Goal: Task Accomplishment & Management: Complete application form

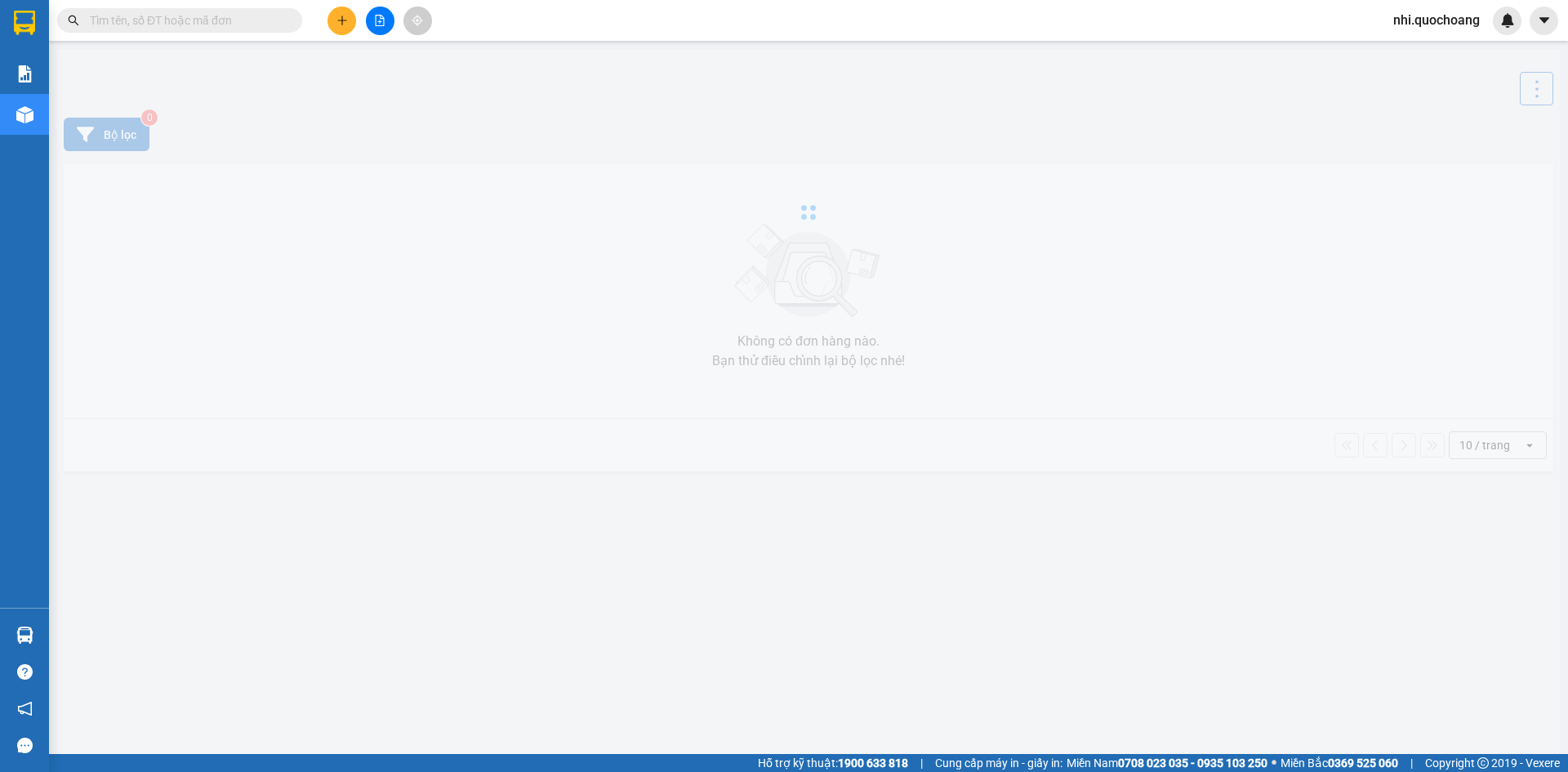
click at [213, 19] on input "text" at bounding box center [186, 20] width 193 height 18
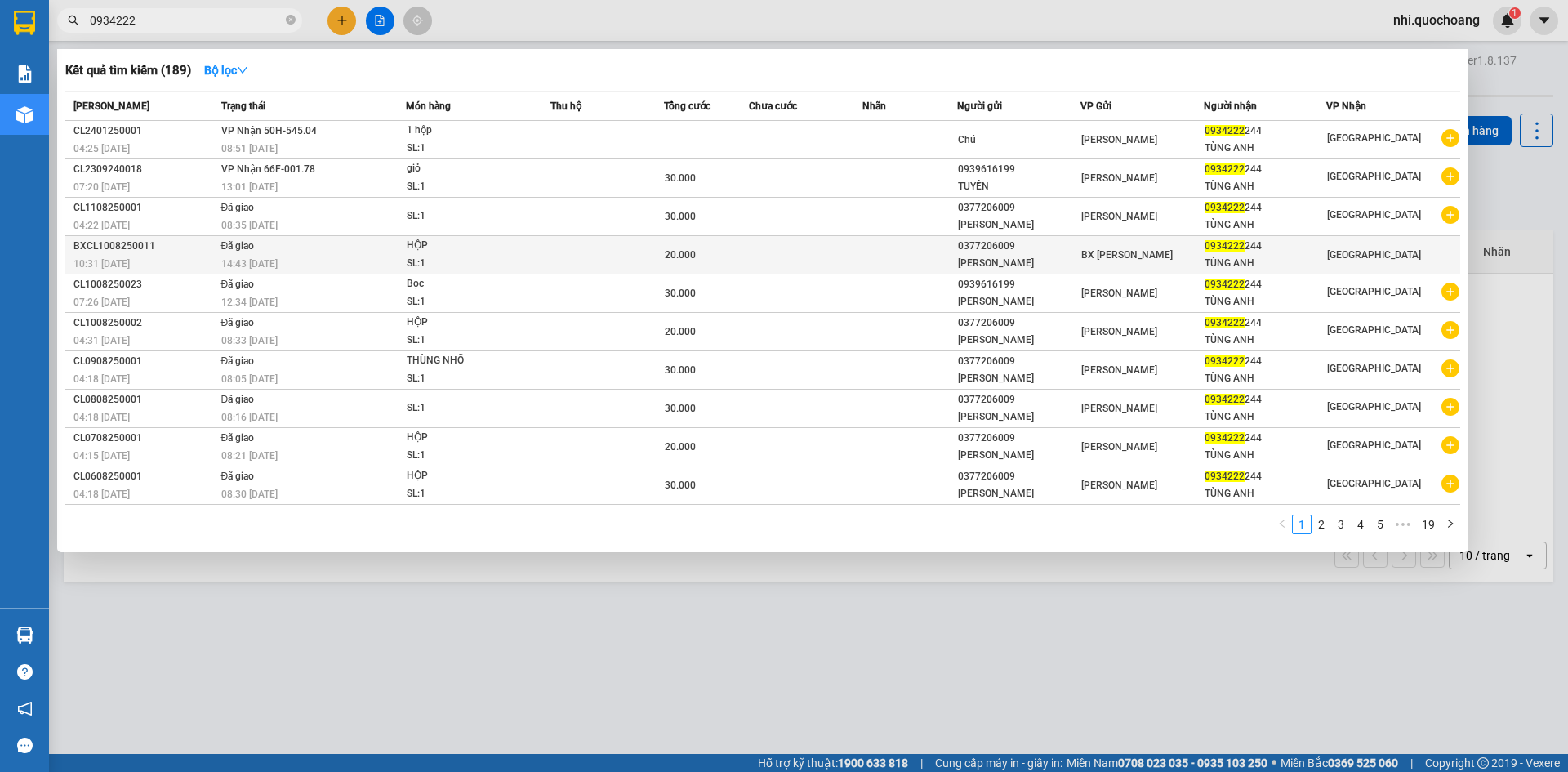
type input "0934222"
click at [966, 242] on div "0377206009" at bounding box center [1019, 247] width 122 height 17
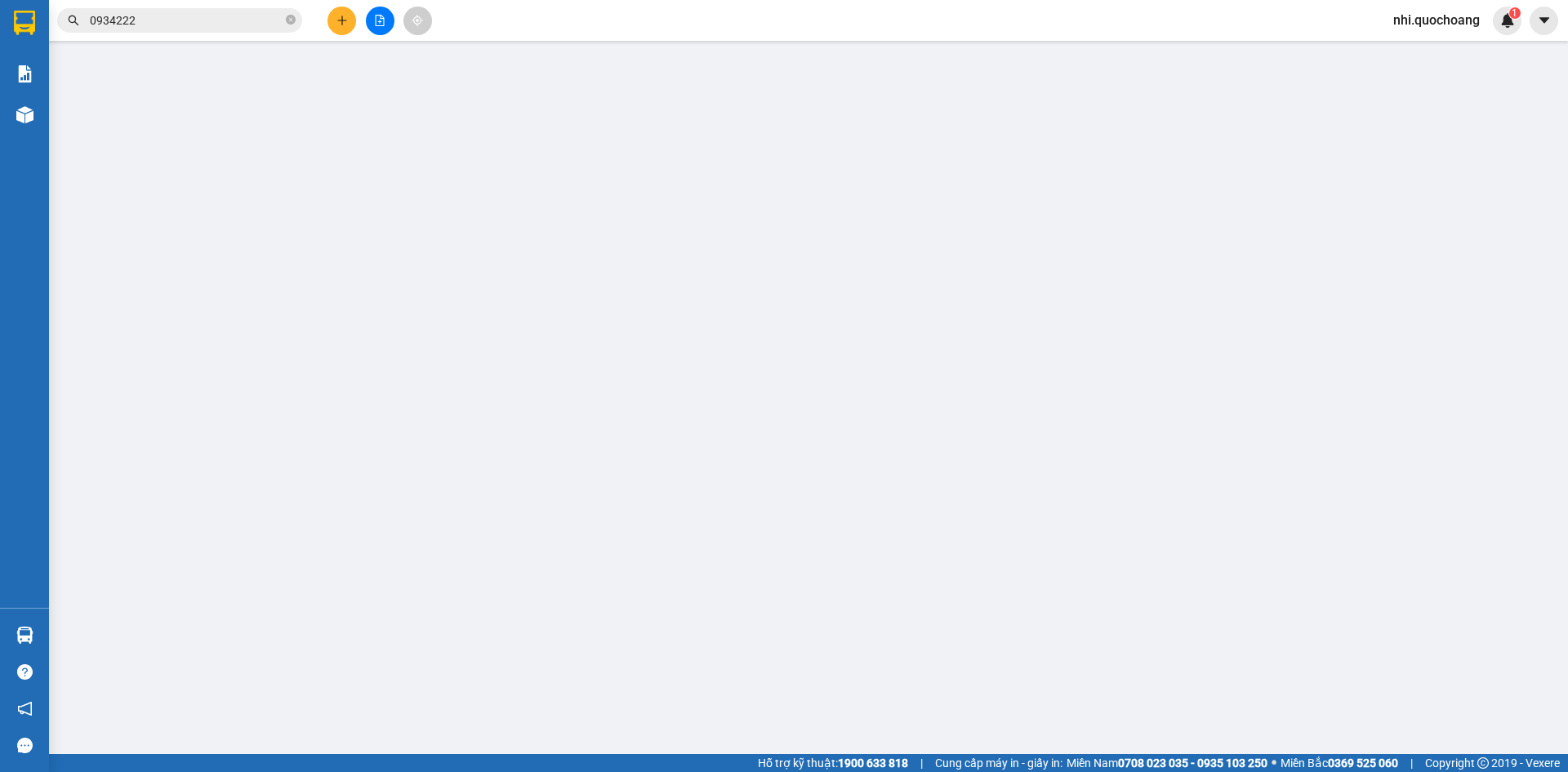
type input "0377206009"
type input "[PERSON_NAME]"
type input "0934222244"
type input "TÙNG ANH"
type input "20.000"
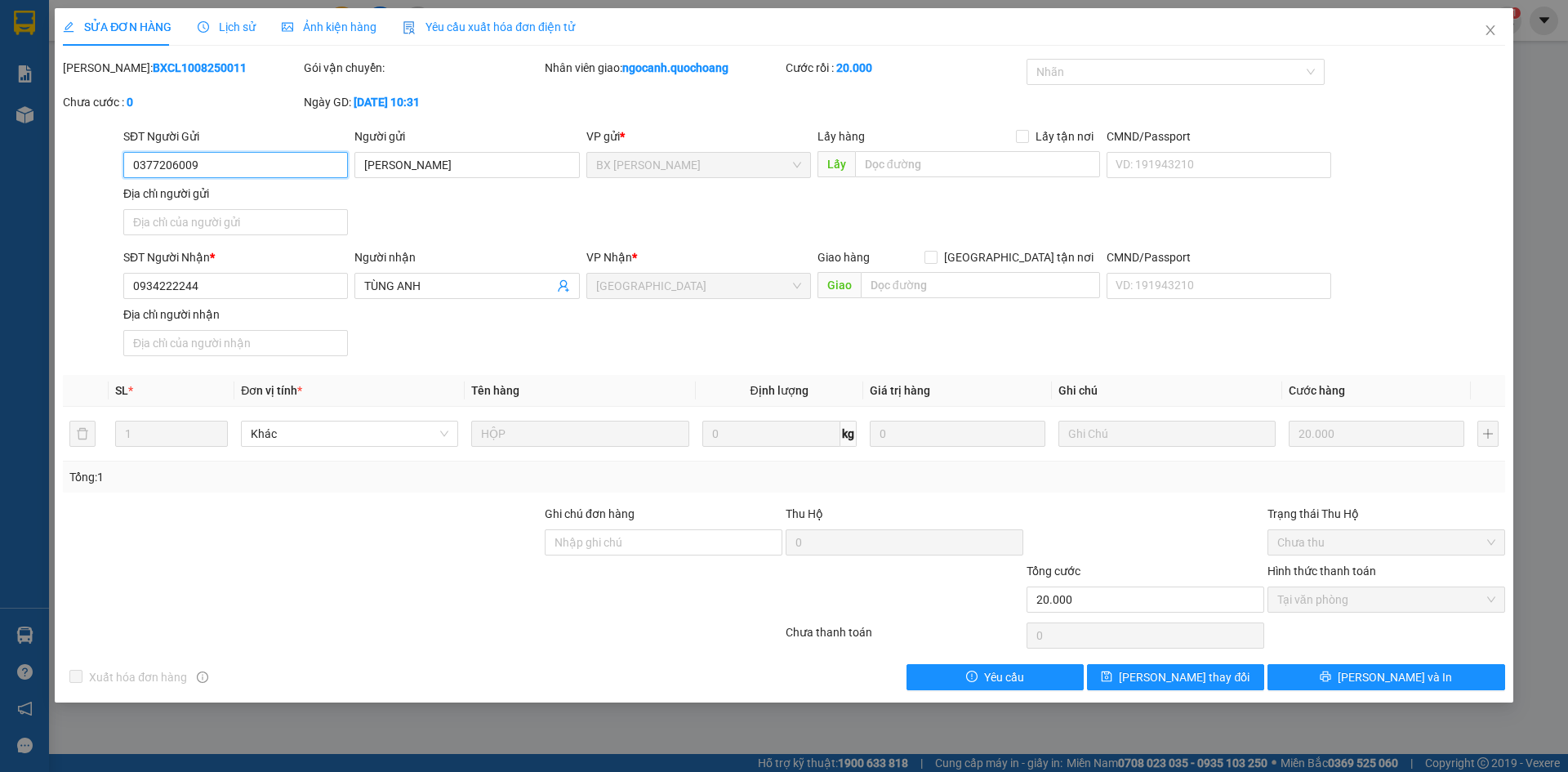
drag, startPoint x: 237, startPoint y: 166, endPoint x: 3, endPoint y: 181, distance: 234.5
click at [3, 181] on div "SỬA ĐƠN HÀNG Lịch sử Ảnh kiện hàng Yêu cầu xuất hóa đơn điện tử Total Paid Fee …" at bounding box center [784, 386] width 1568 height 772
click at [1490, 34] on icon "close" at bounding box center [1491, 31] width 13 height 13
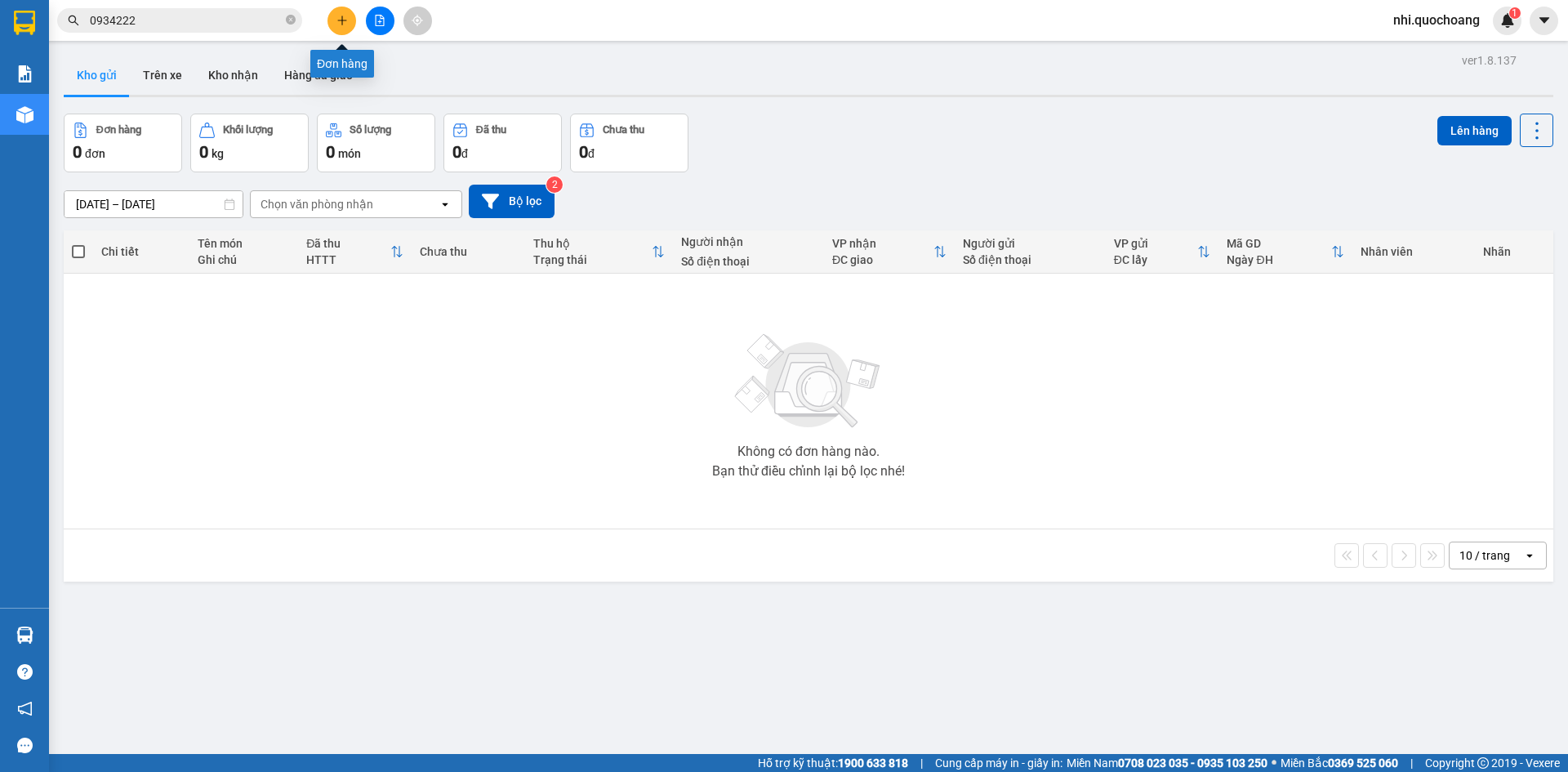
click at [342, 19] on icon "plus" at bounding box center [342, 19] width 1 height 9
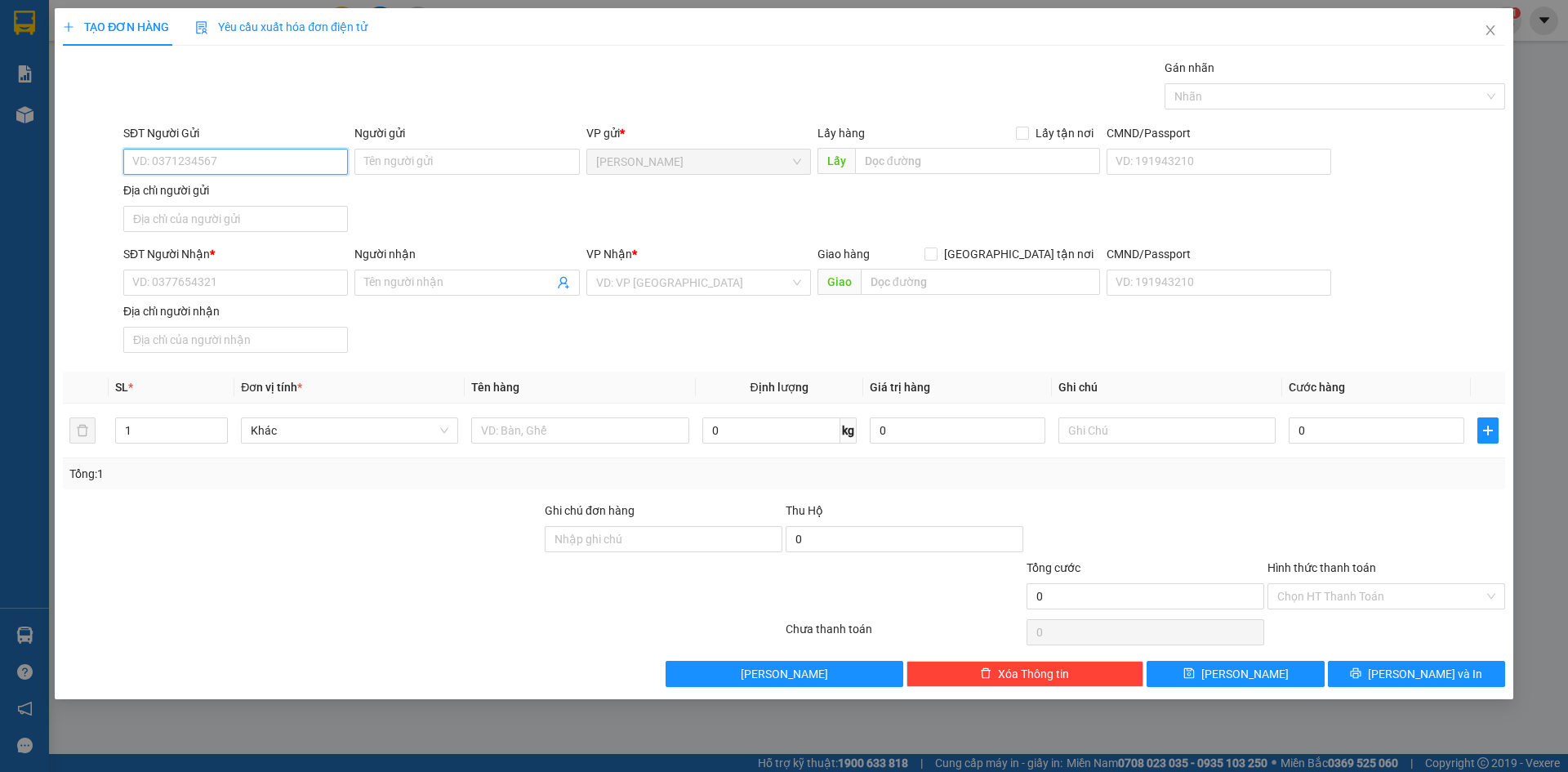
click at [254, 163] on input "SĐT Người Gửi" at bounding box center [235, 161] width 225 height 26
paste input "0377206009"
type input "0377206009"
click at [264, 205] on div "0377206009 - [PERSON_NAME]" at bounding box center [235, 194] width 225 height 26
type input "[PERSON_NAME]"
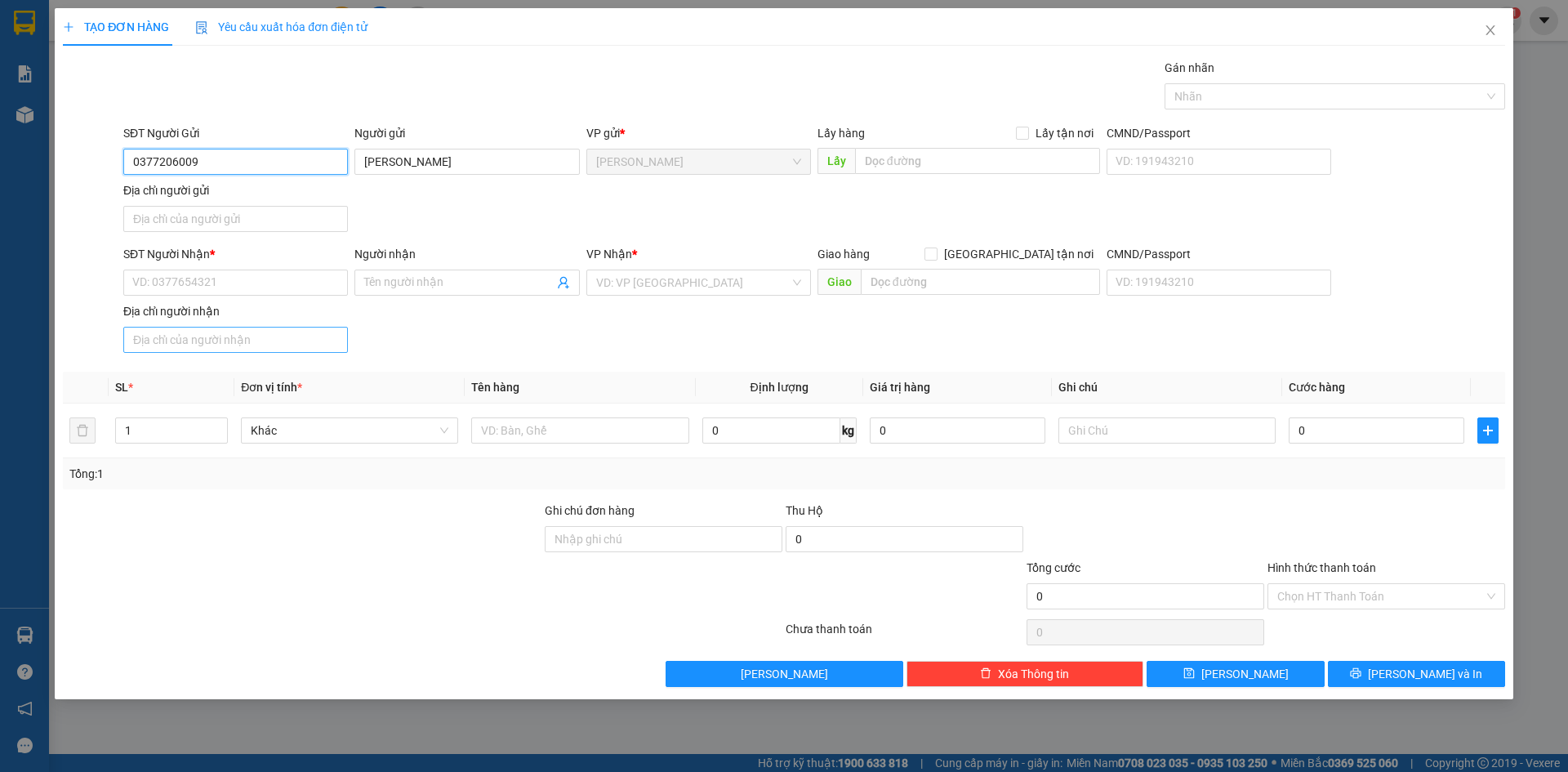
type input "0377206009"
click at [199, 349] on input "Địa chỉ người nhận" at bounding box center [235, 339] width 225 height 26
click at [200, 336] on input "Địa chỉ người nhận" at bounding box center [235, 339] width 225 height 26
click at [230, 331] on input "Địa chỉ người nhận" at bounding box center [235, 339] width 225 height 26
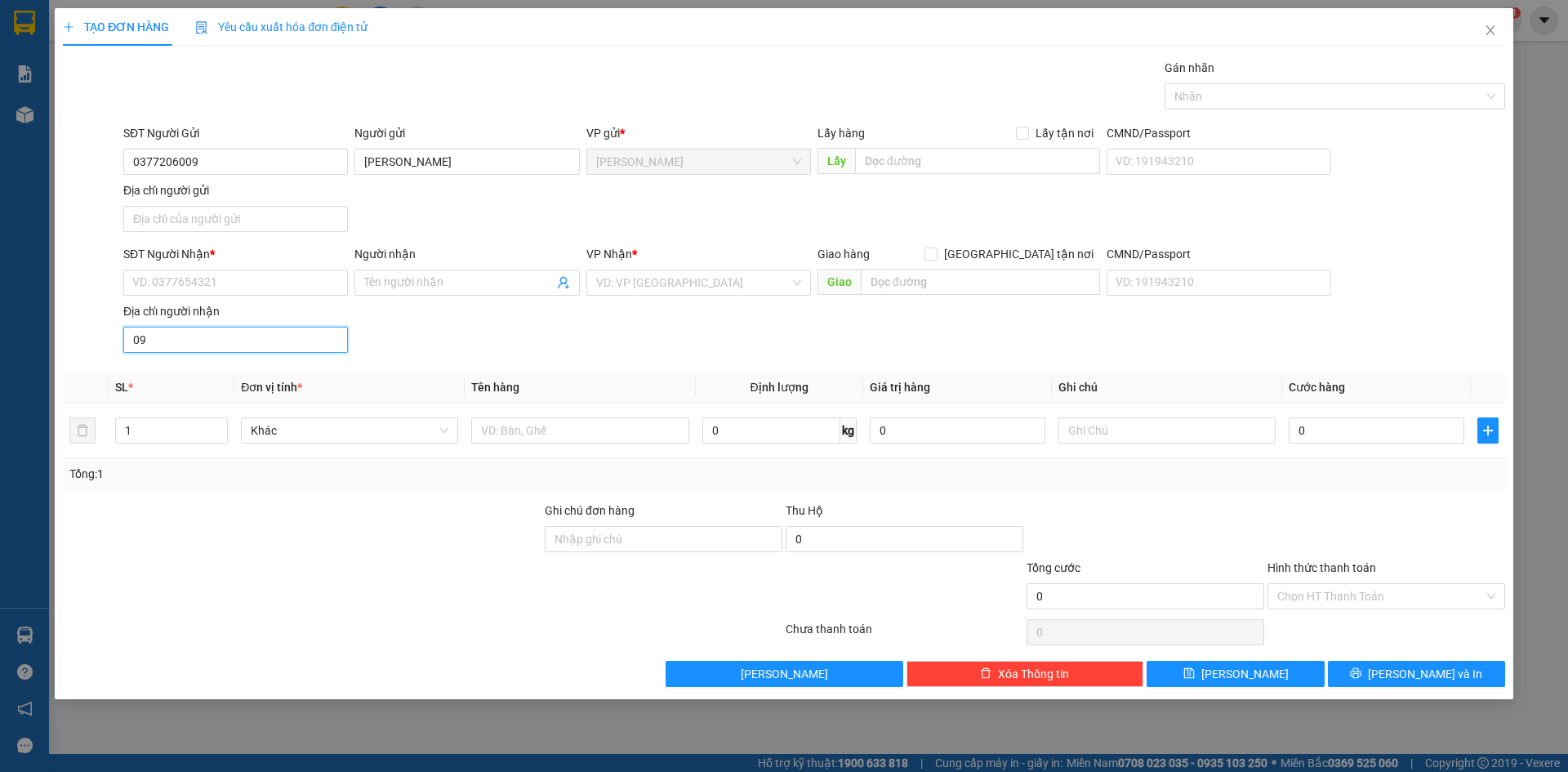
type input "0"
click at [231, 341] on input "0934222" at bounding box center [235, 339] width 225 height 26
type input "0934222"
click at [1489, 30] on icon "close" at bounding box center [1489, 30] width 9 height 10
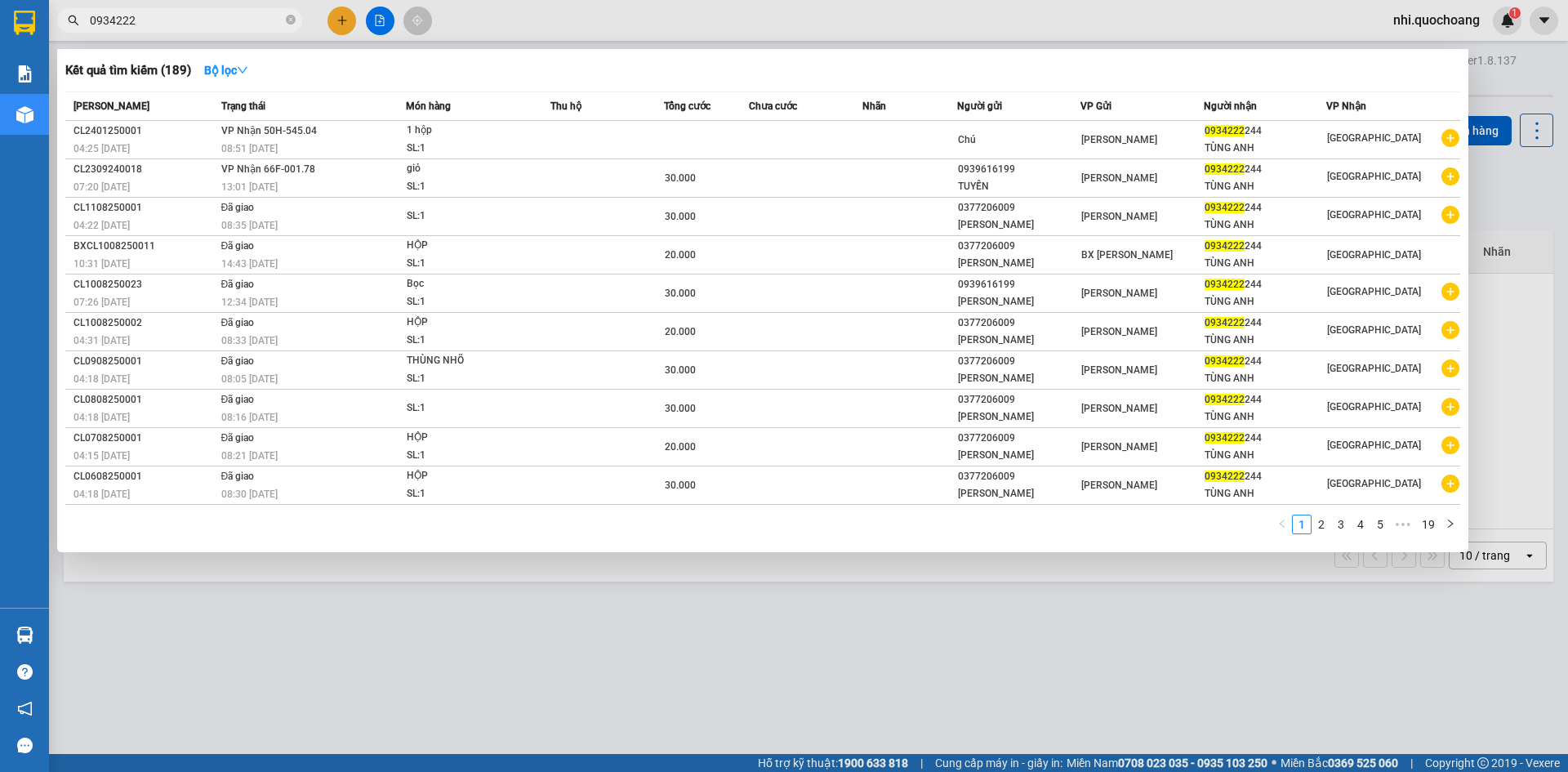
click at [205, 12] on input "0934222" at bounding box center [186, 20] width 193 height 18
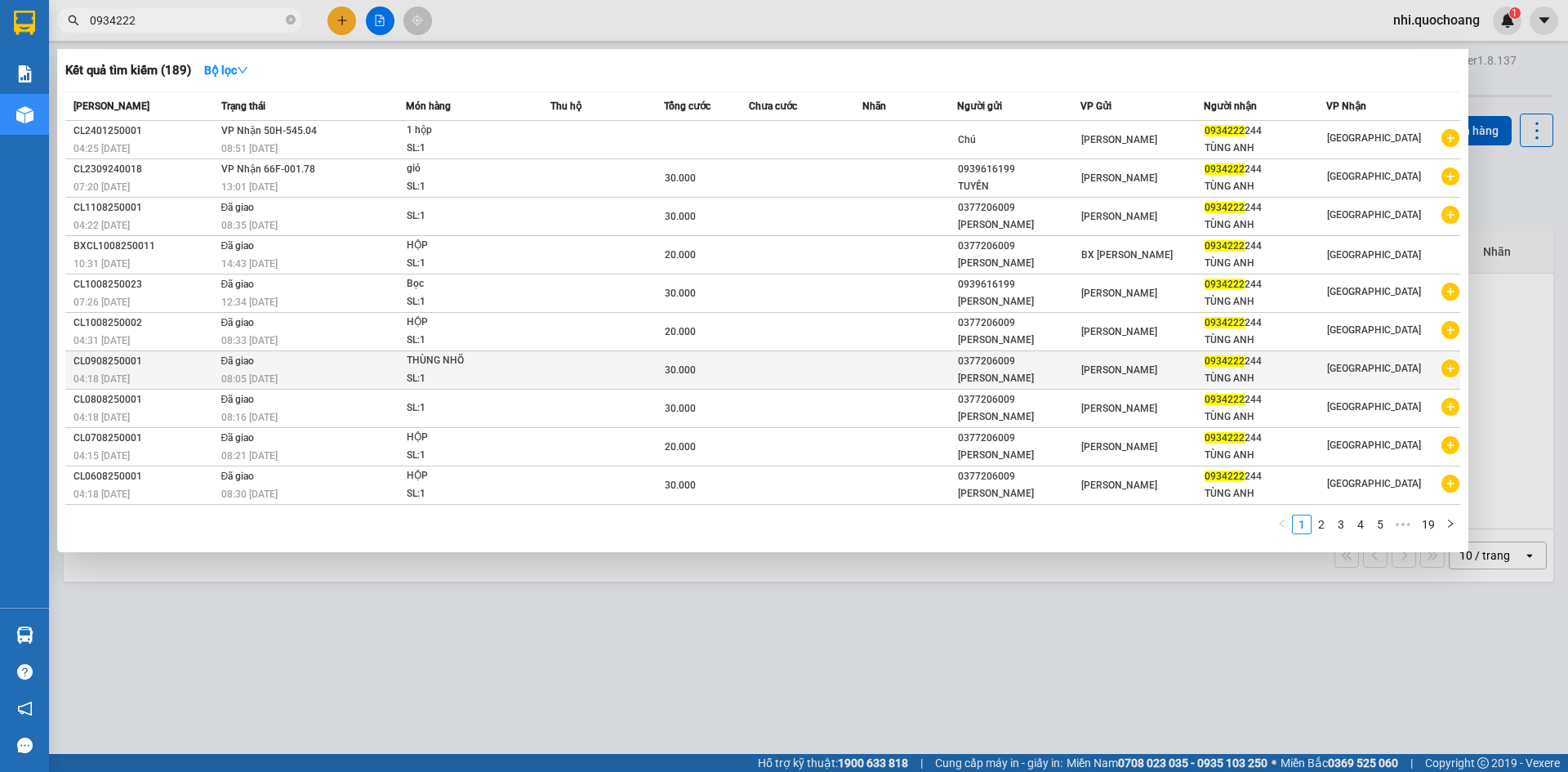
click at [1003, 374] on div "[PERSON_NAME]" at bounding box center [1019, 378] width 122 height 17
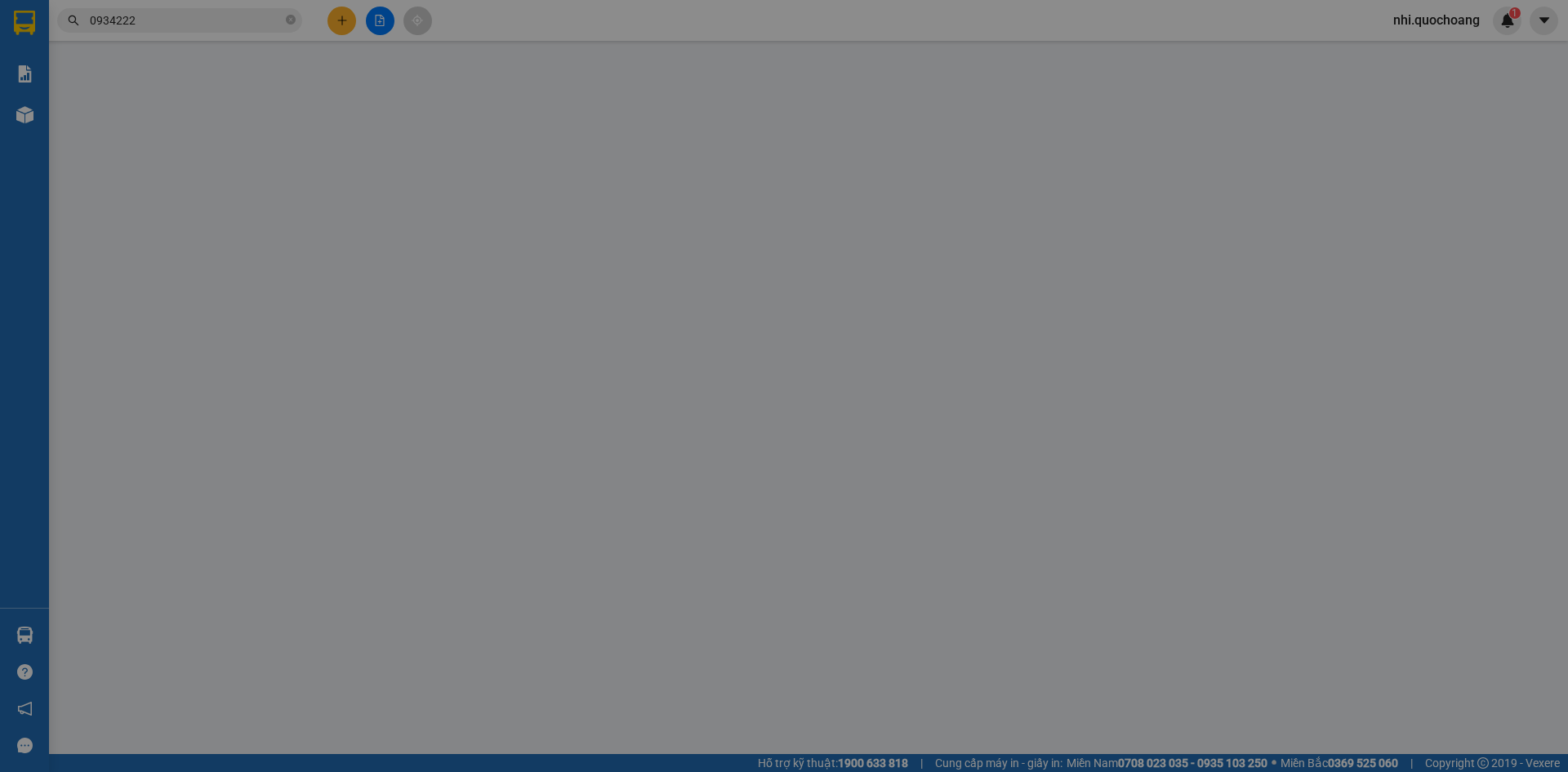
type input "0377206009"
type input "[PERSON_NAME]"
type input "0934222244"
type input "TÙNG ANH"
type input "30.000"
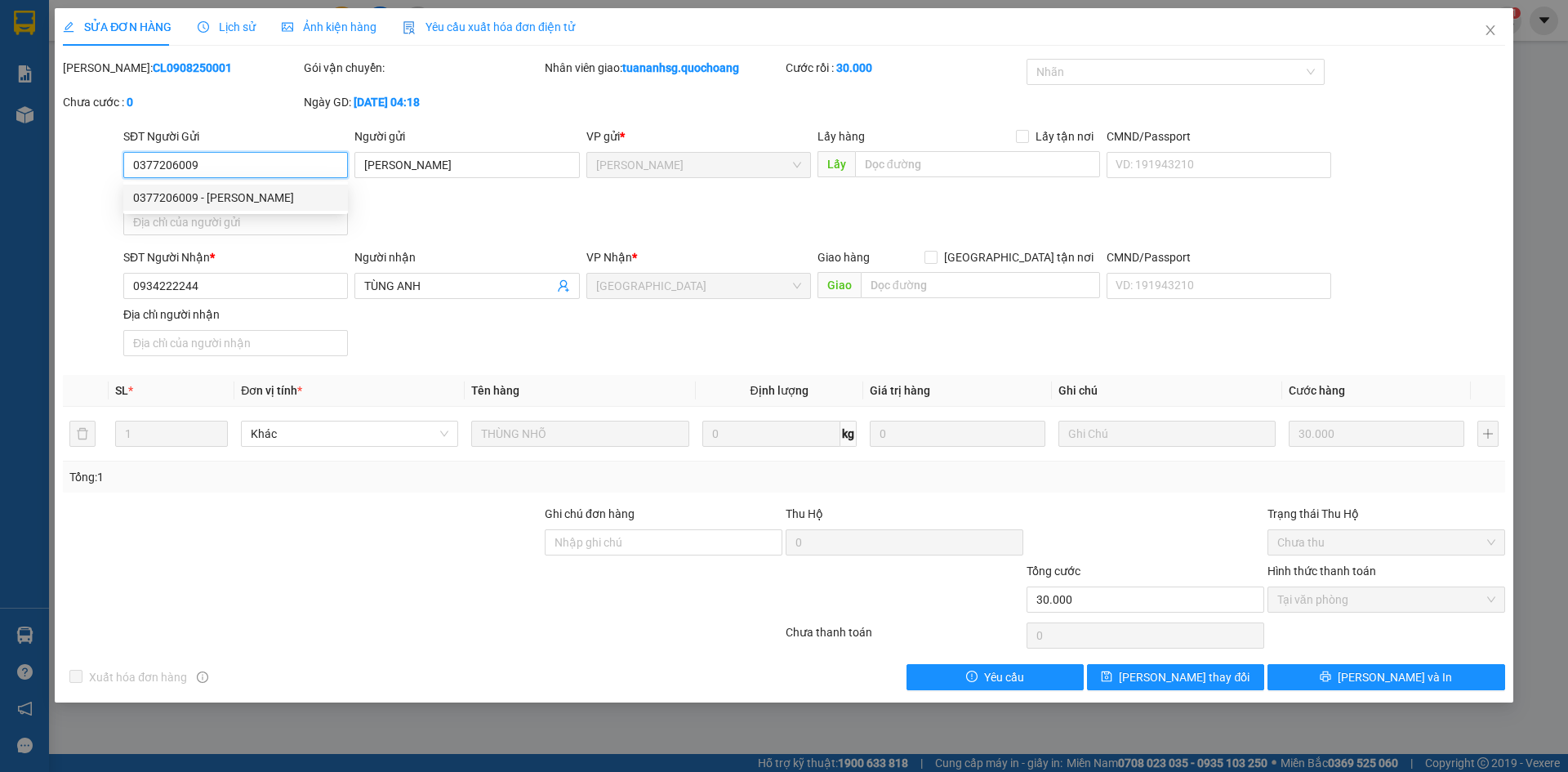
drag, startPoint x: 269, startPoint y: 174, endPoint x: 0, endPoint y: 161, distance: 269.3
click at [0, 161] on div "SỬA ĐƠN HÀNG Lịch sử Ảnh kiện hàng Yêu cầu xuất hóa đơn điện tử Total Paid Fee …" at bounding box center [784, 386] width 1568 height 772
click at [1495, 39] on span "Close" at bounding box center [1491, 32] width 46 height 46
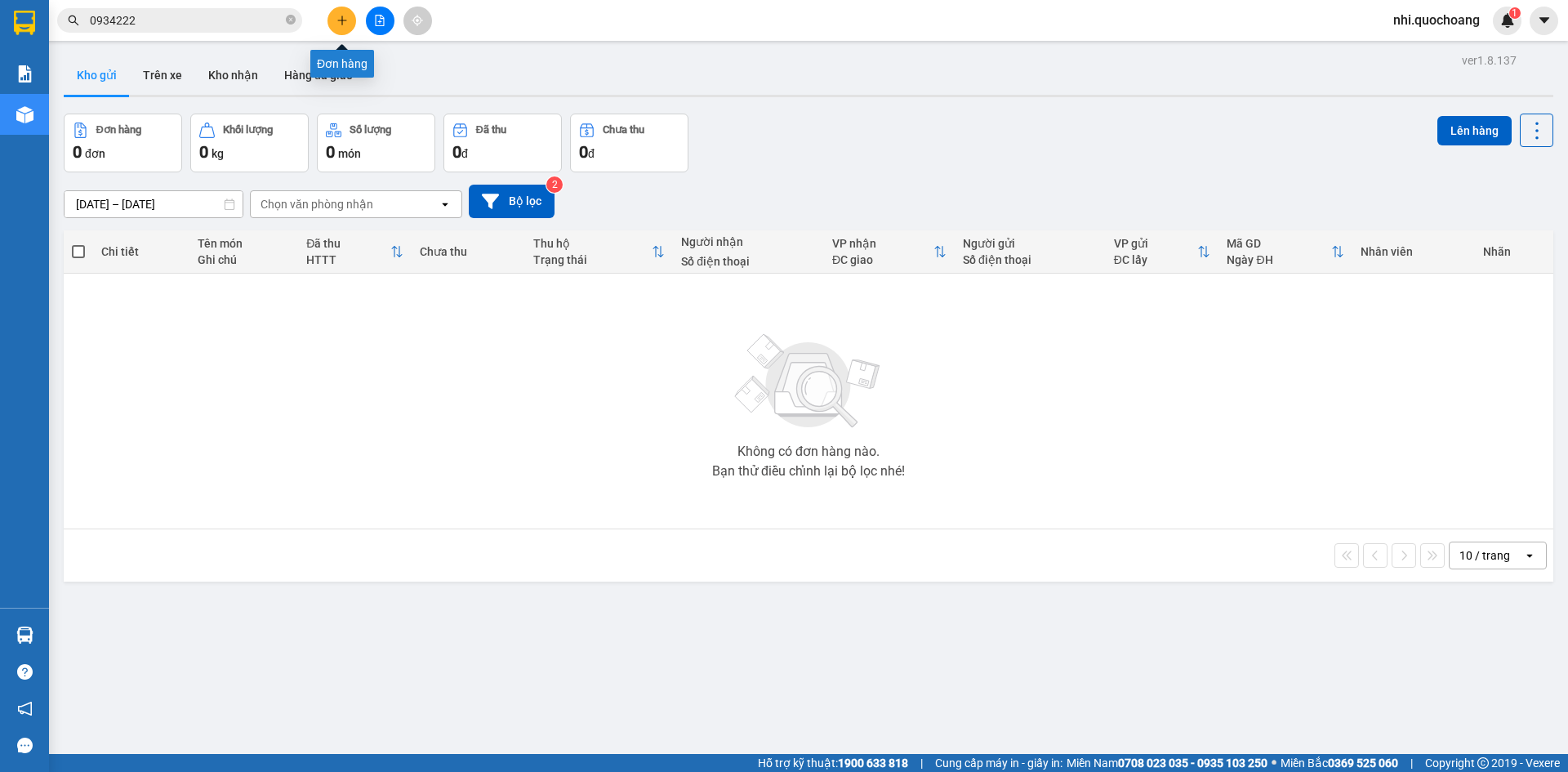
click at [352, 13] on button at bounding box center [342, 21] width 29 height 29
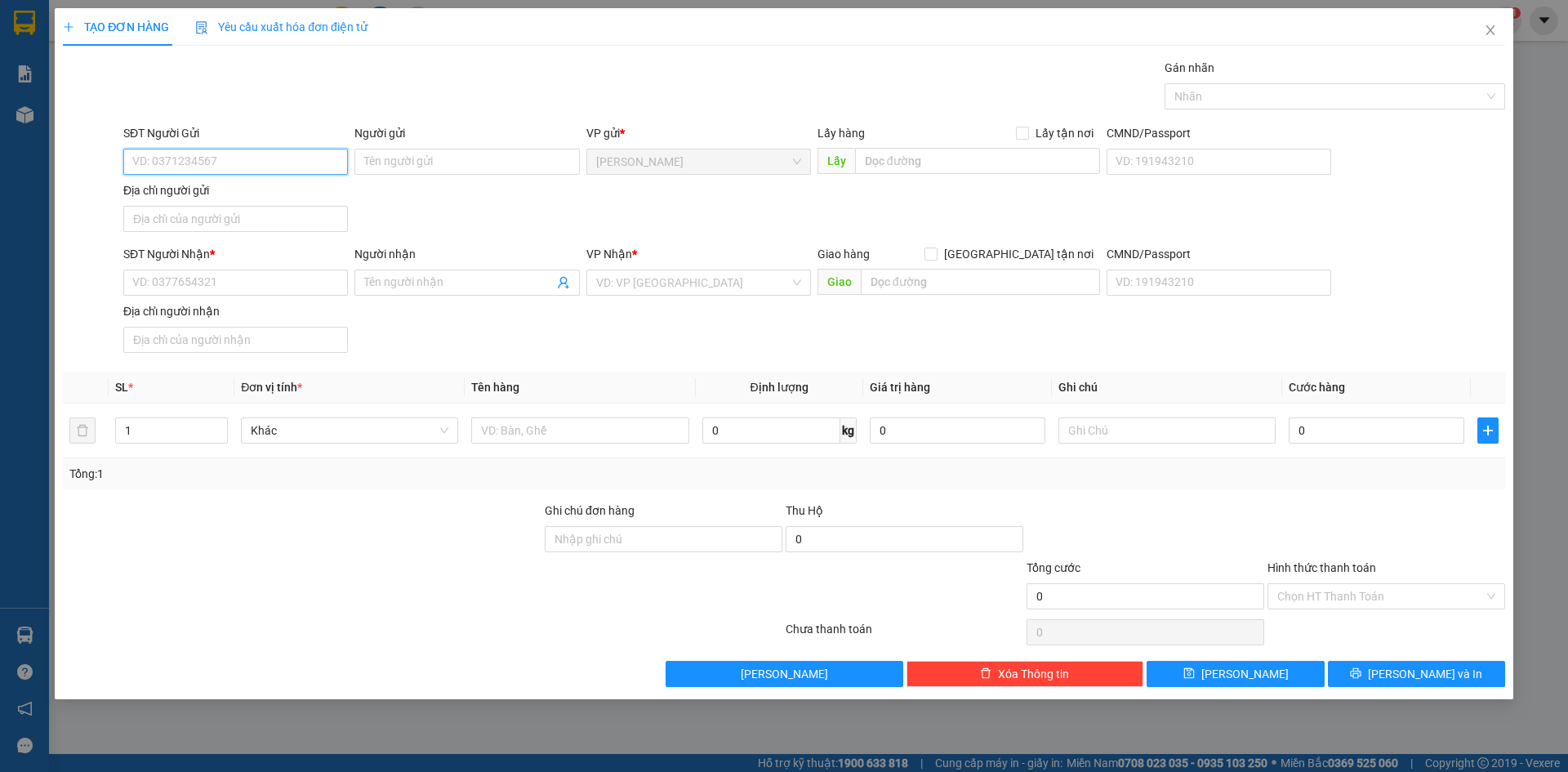
click at [232, 168] on input "SĐT Người Gửi" at bounding box center [235, 161] width 225 height 26
paste input "0377206009"
type input "0377206009"
click at [277, 192] on div "0377206009 - [PERSON_NAME]" at bounding box center [236, 194] width 205 height 18
type input "[PERSON_NAME]"
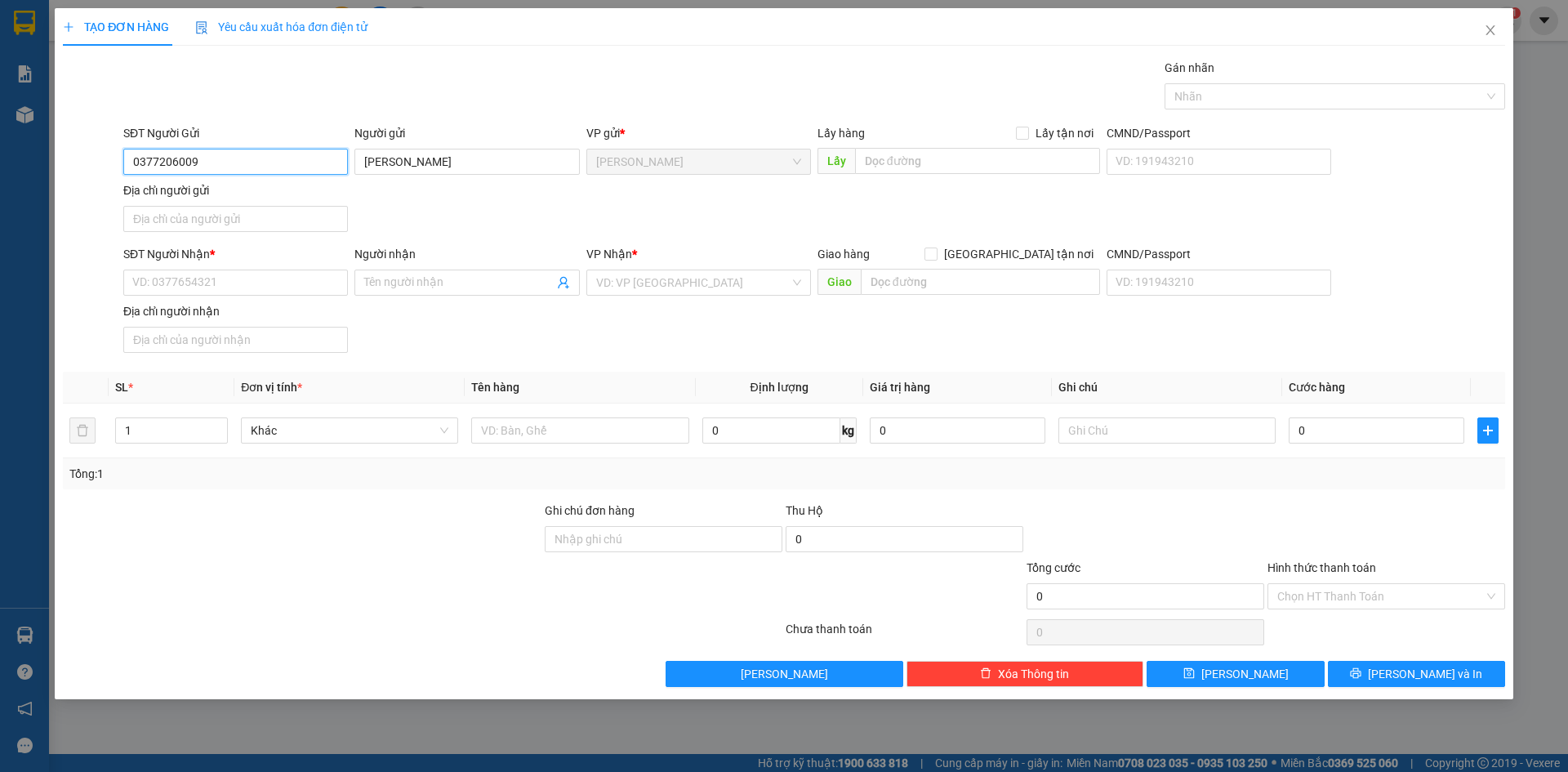
type input "0377206009"
click at [183, 282] on input "SĐT Người Nhận *" at bounding box center [235, 282] width 225 height 26
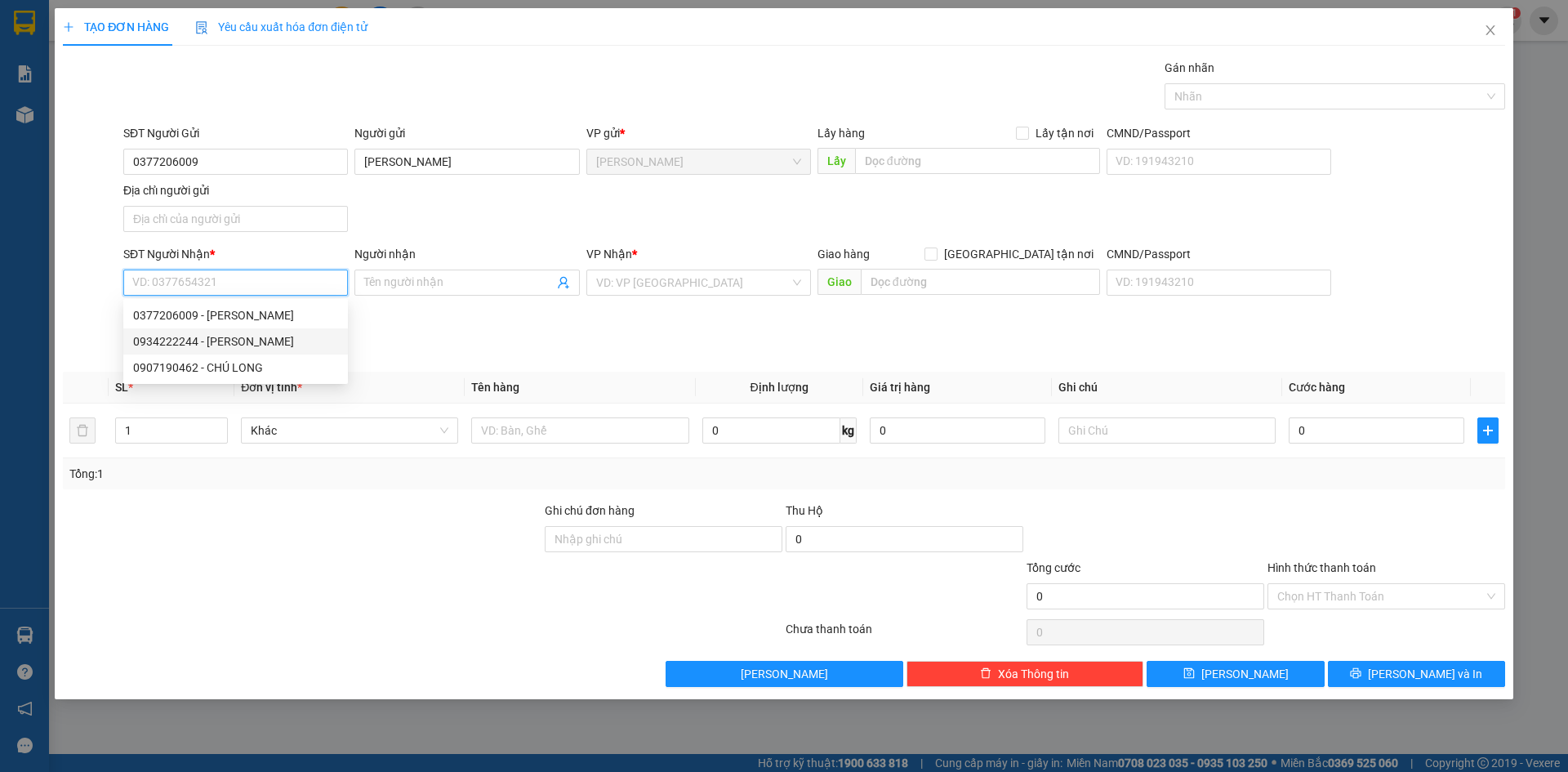
click at [197, 350] on div "0934222244 - [PERSON_NAME]" at bounding box center [236, 341] width 205 height 18
type input "0934222244"
type input "TÙNG ANH"
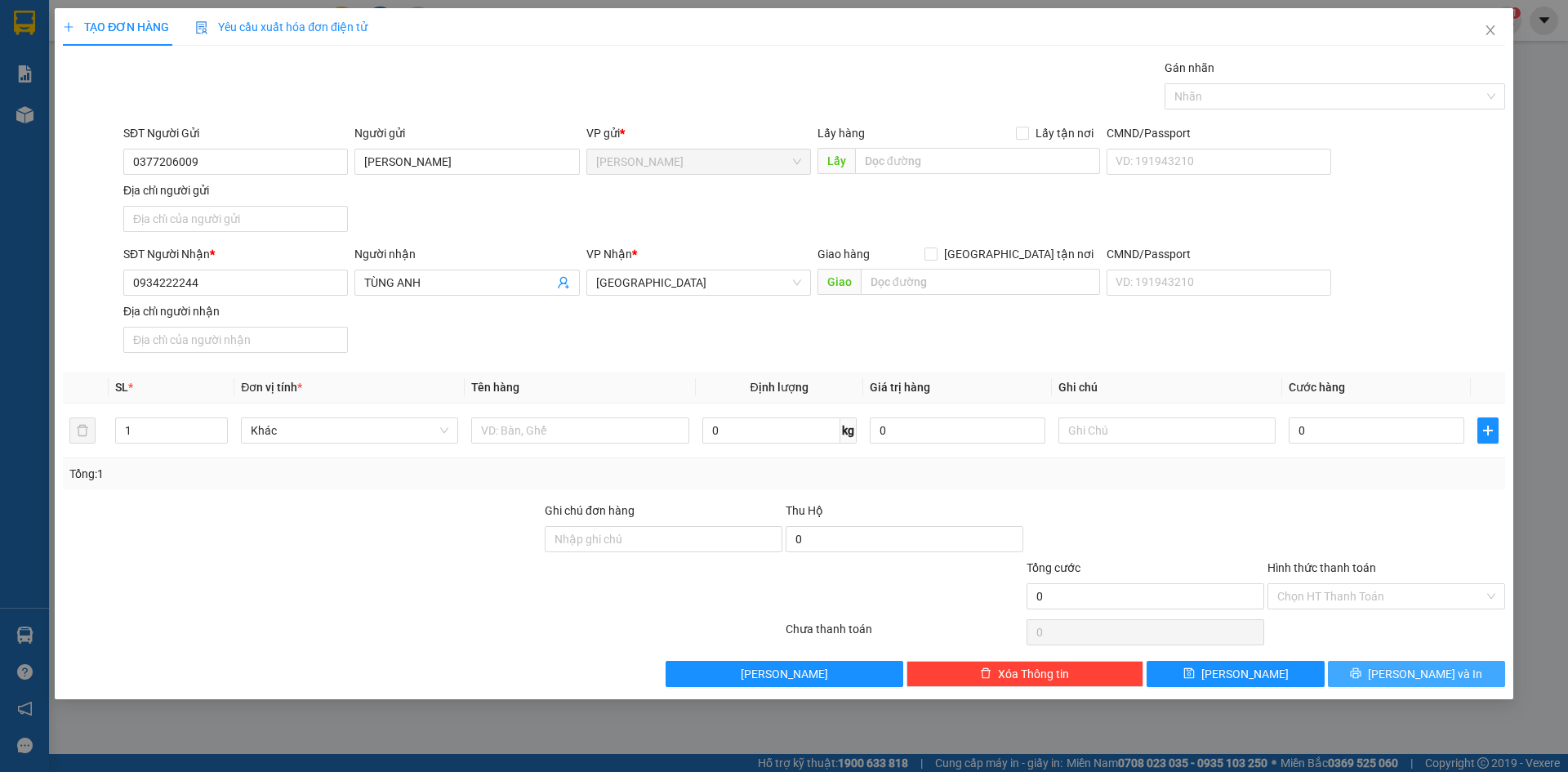
click at [1438, 679] on span "[PERSON_NAME] và In" at bounding box center [1425, 673] width 114 height 18
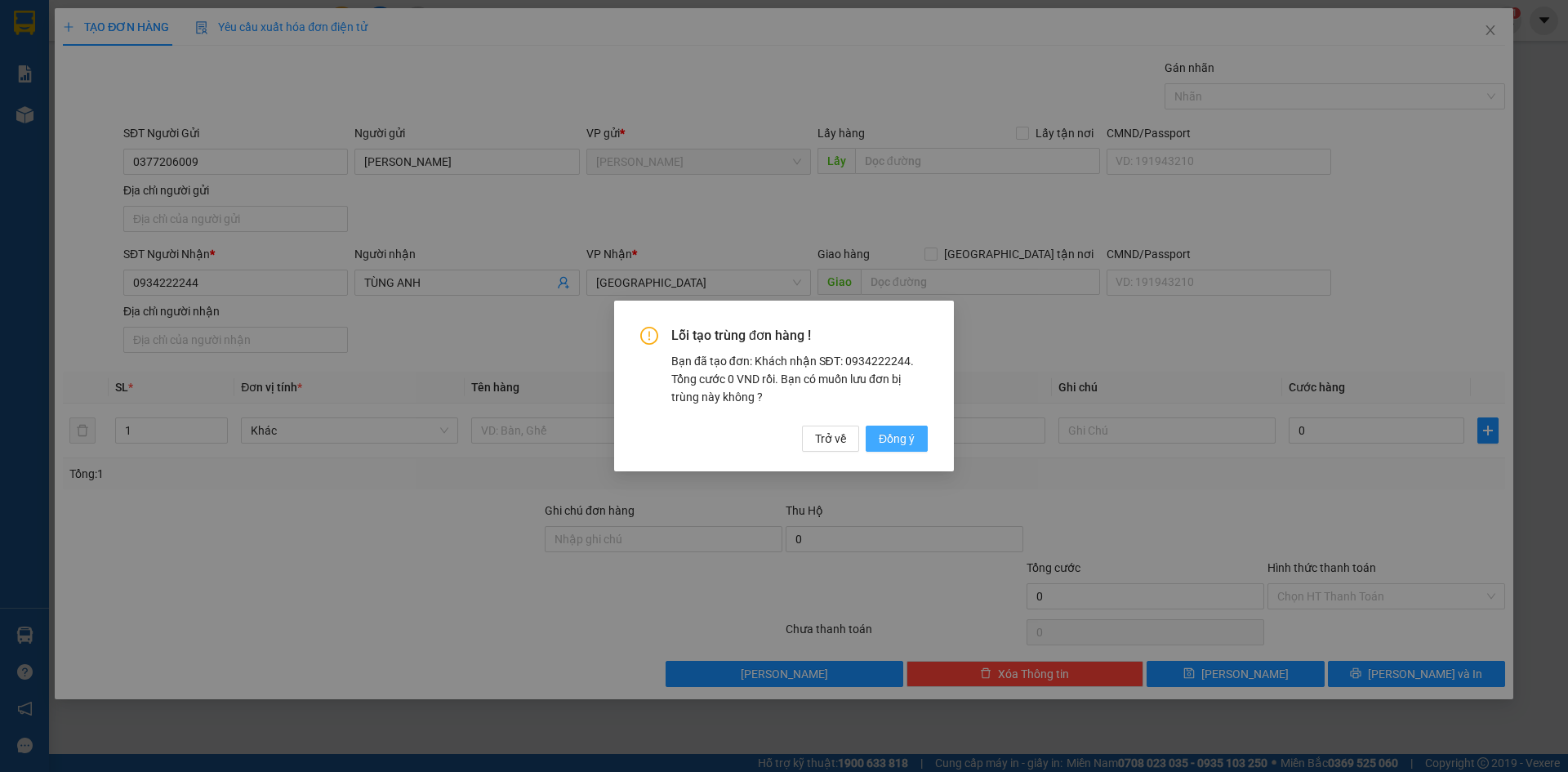
click at [883, 440] on span "Đồng ý" at bounding box center [896, 438] width 36 height 18
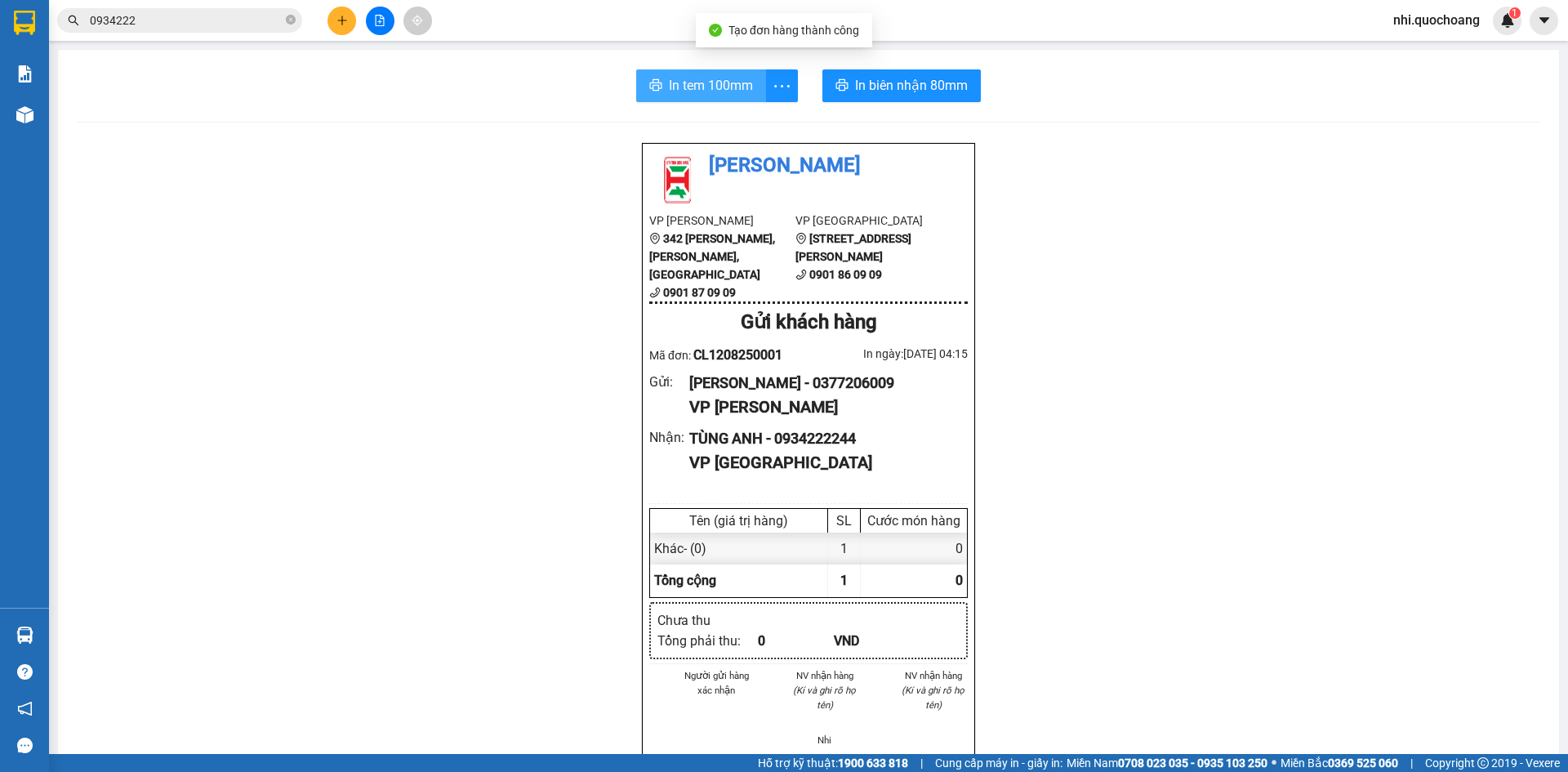
click at [695, 70] on button "In tem 100mm" at bounding box center [701, 85] width 130 height 33
